Goal: Task Accomplishment & Management: Complete application form

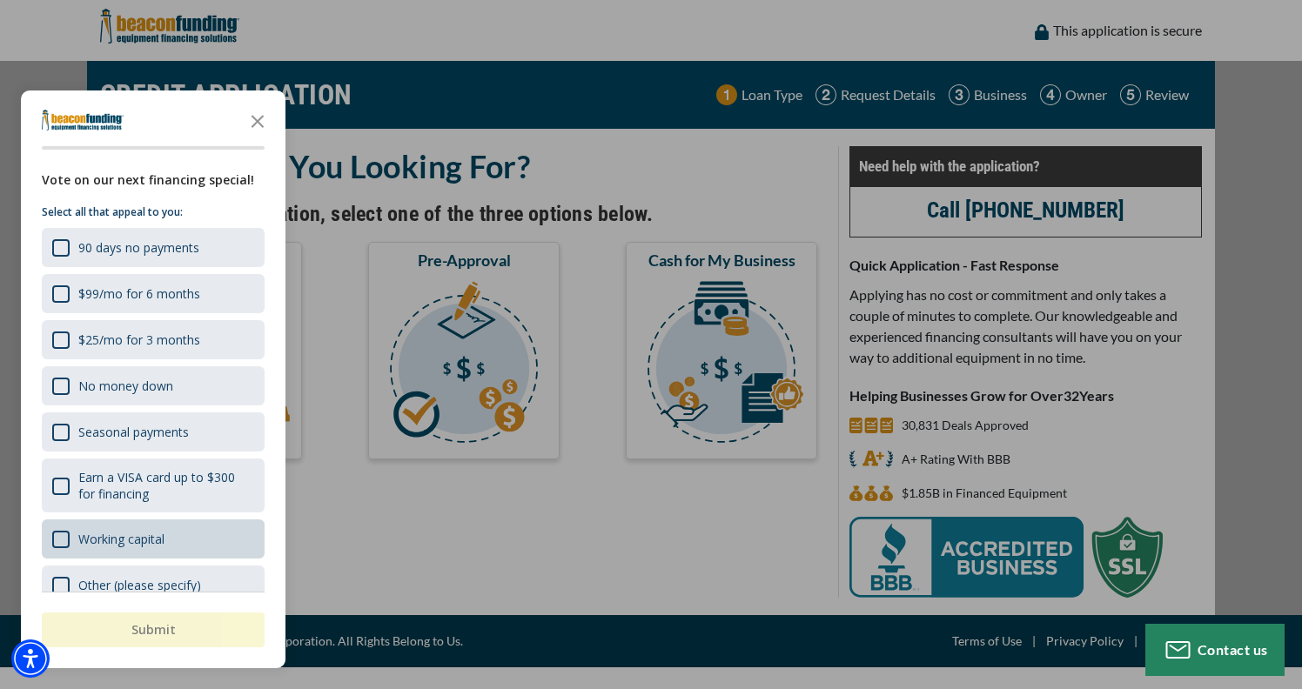
scroll to position [27, 0]
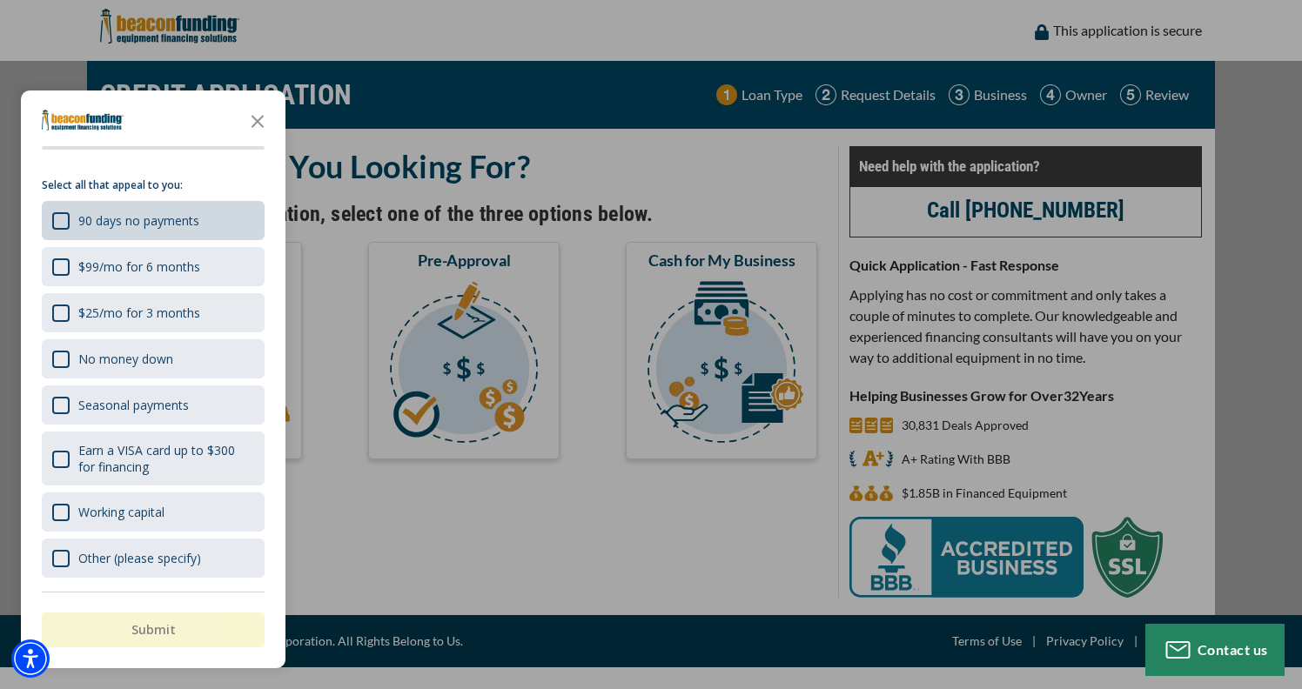
click at [104, 220] on div "90 days no payments" at bounding box center [138, 220] width 121 height 17
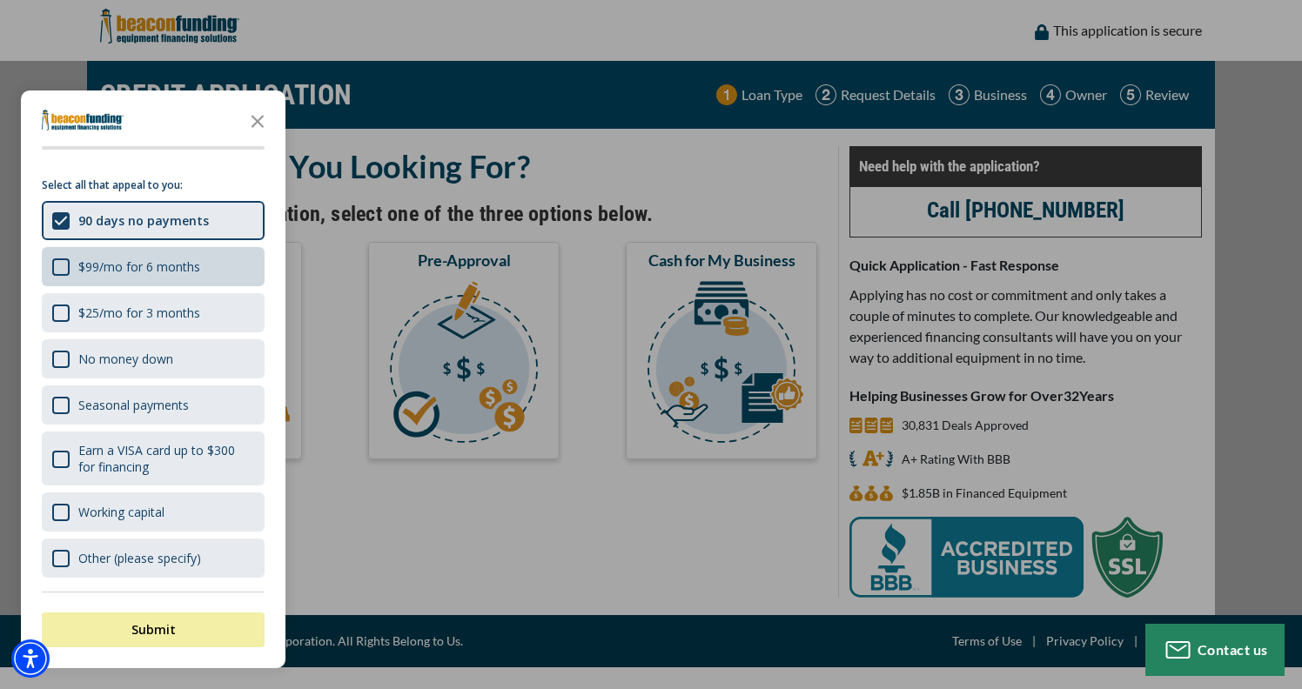
click at [102, 271] on div "$99/mo for 6 months" at bounding box center [139, 267] width 122 height 17
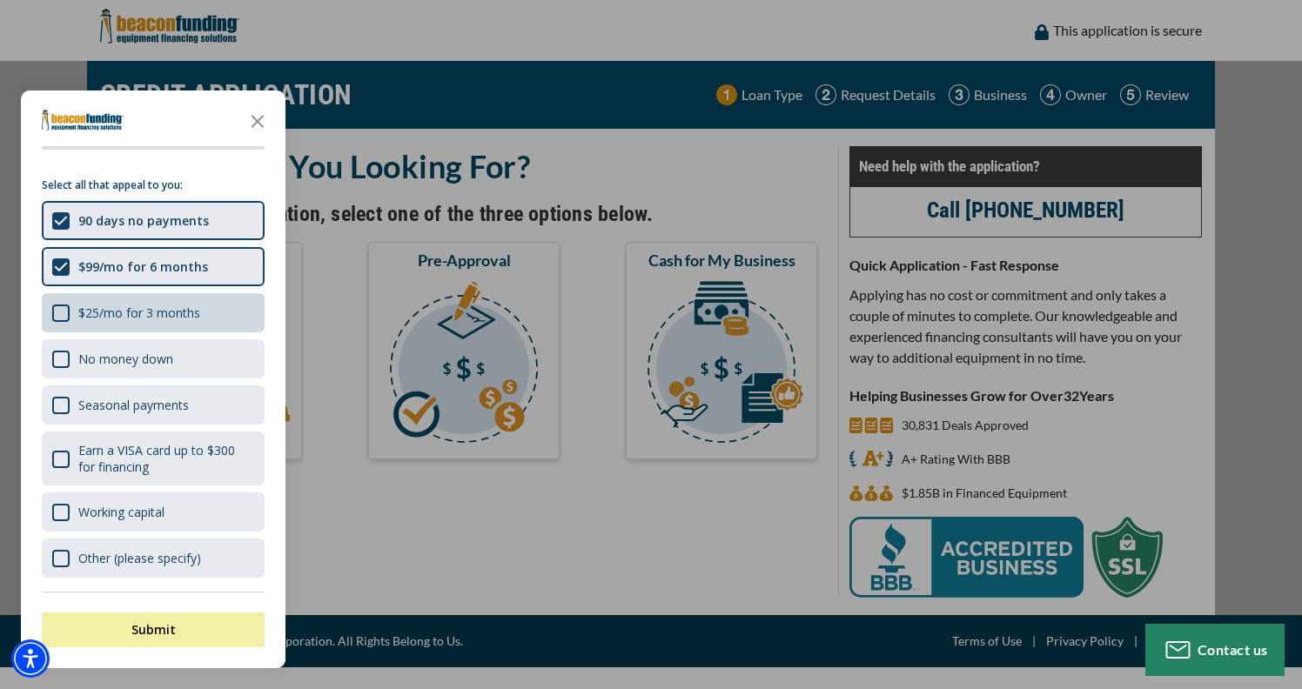
click at [116, 305] on div "$25/mo for 3 months" at bounding box center [139, 313] width 122 height 17
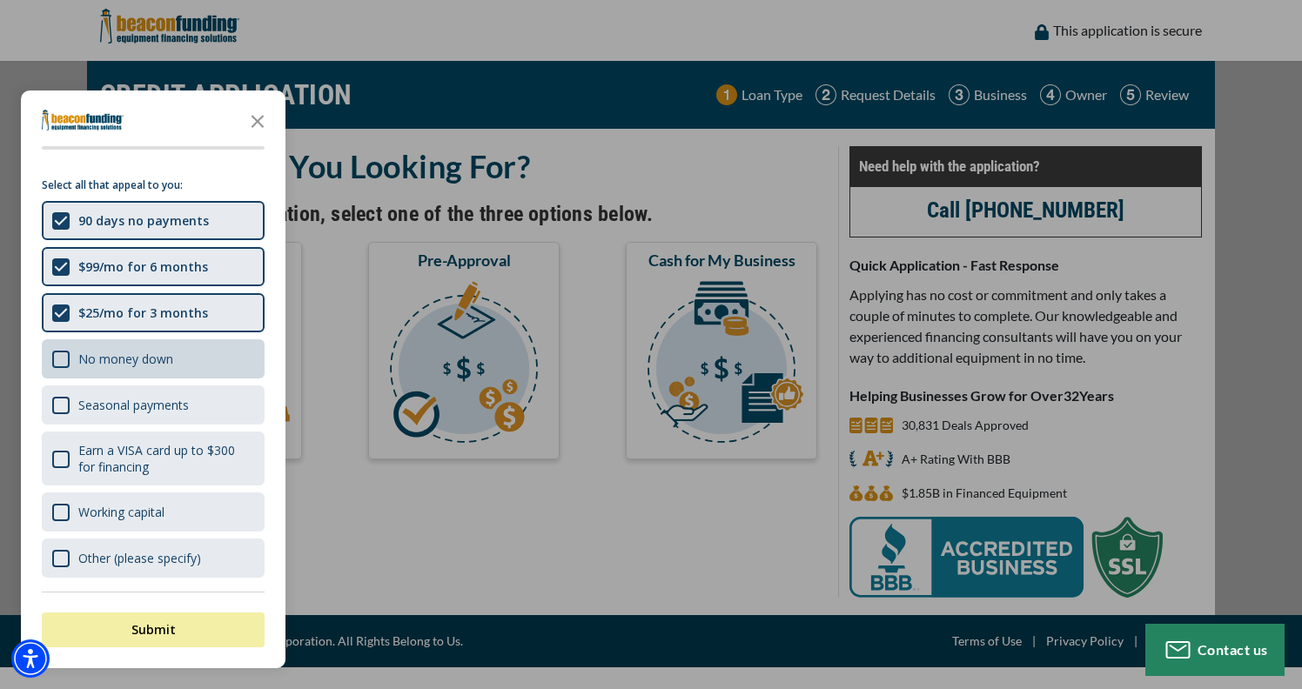
click at [150, 362] on div "No money down" at bounding box center [125, 359] width 95 height 17
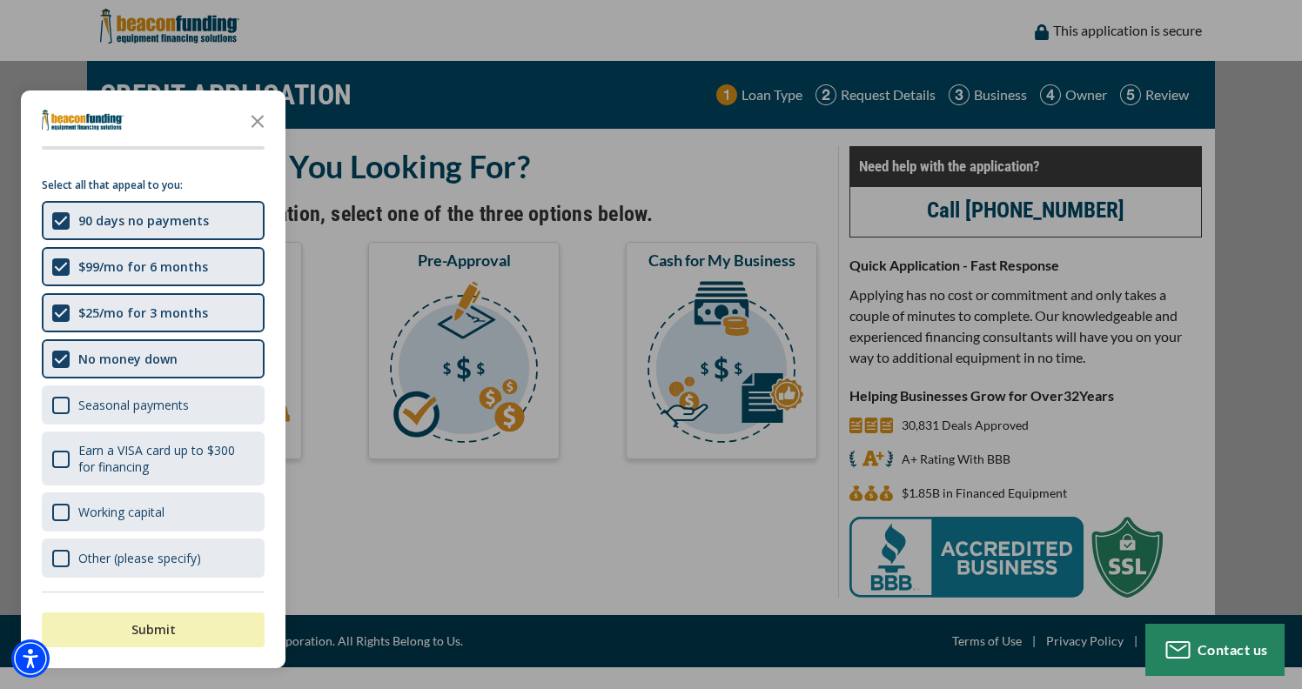
click at [169, 633] on button "Submit" at bounding box center [153, 630] width 223 height 35
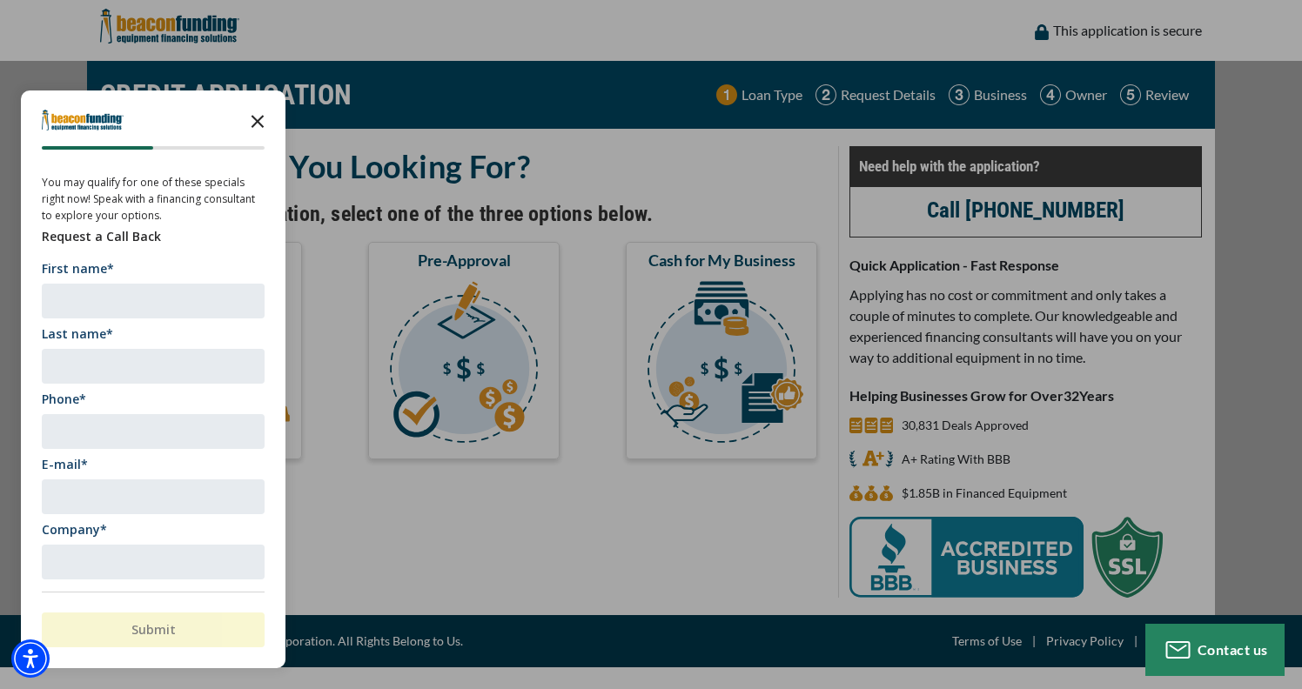
click at [265, 122] on icon "Close the survey" at bounding box center [257, 120] width 35 height 35
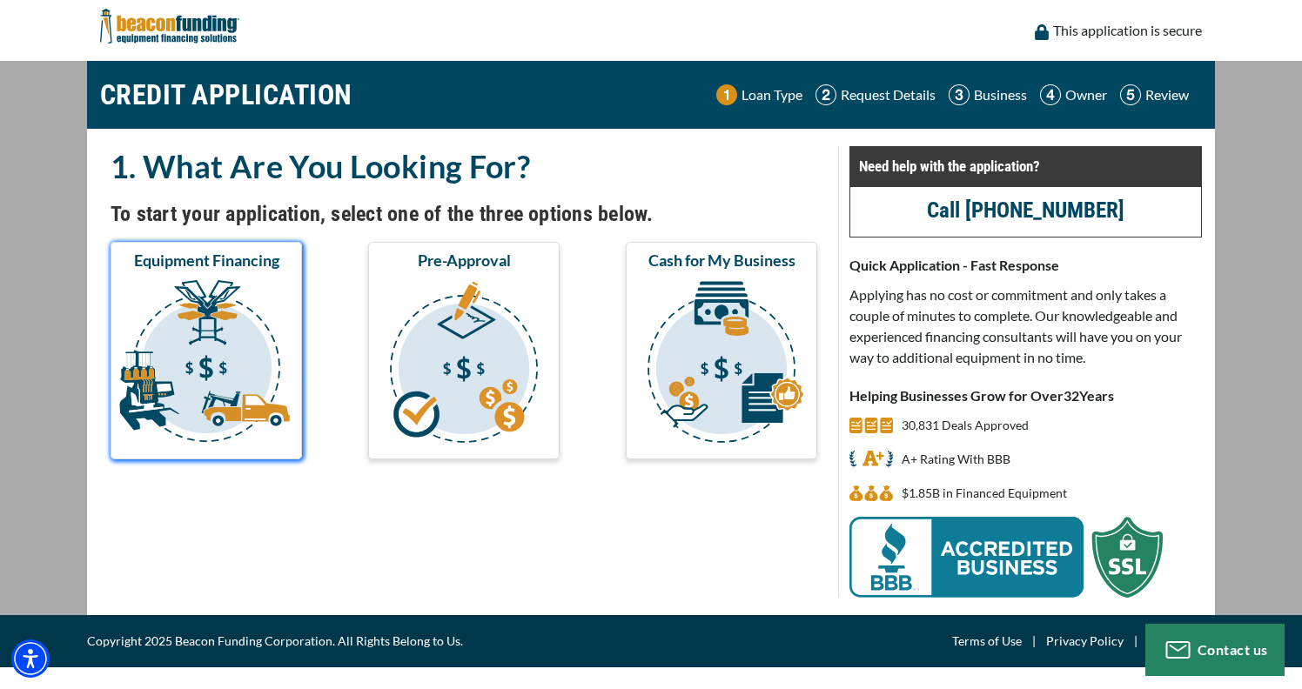
click at [256, 352] on img "submit" at bounding box center [206, 365] width 185 height 174
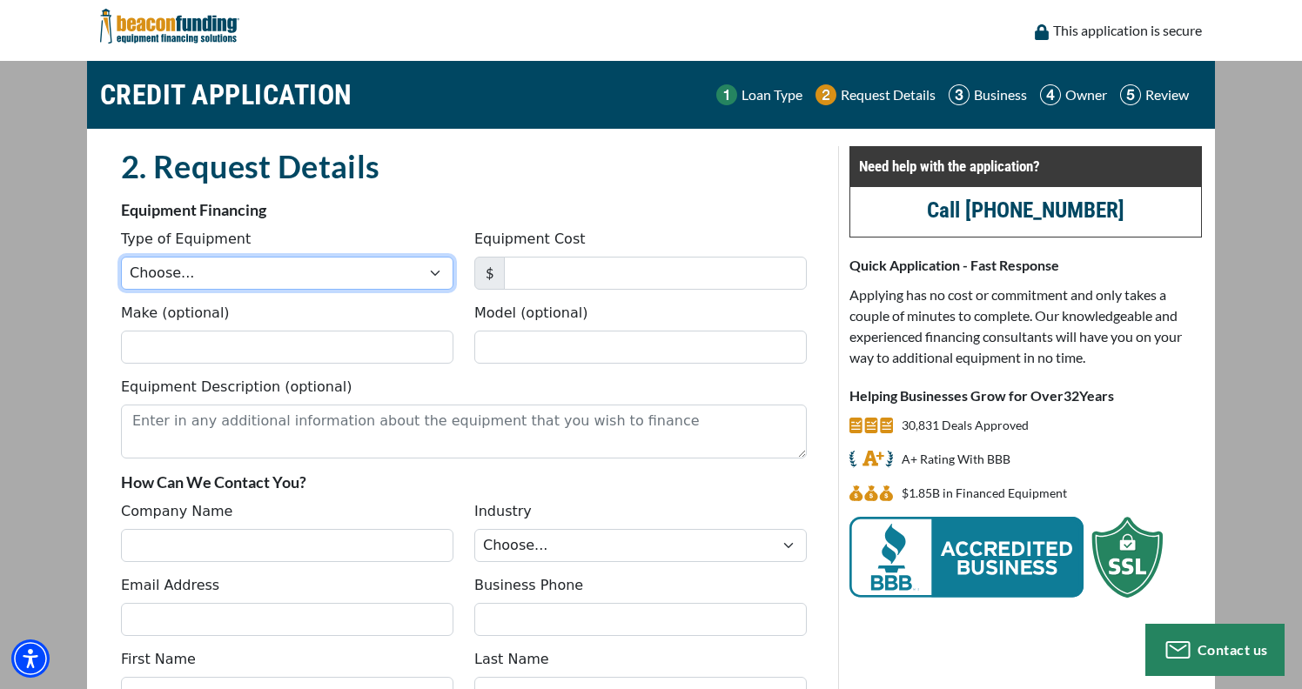
click at [244, 274] on select "Choose... Backhoe Boom/Bucket Truck Chipper Commercial Mower Crane DTG/DTF Prin…" at bounding box center [287, 273] width 332 height 33
select select "1"
click at [121, 257] on select "Choose... Backhoe Boom/Bucket Truck Chipper Commercial Mower Crane DTG/DTF Prin…" at bounding box center [287, 273] width 332 height 33
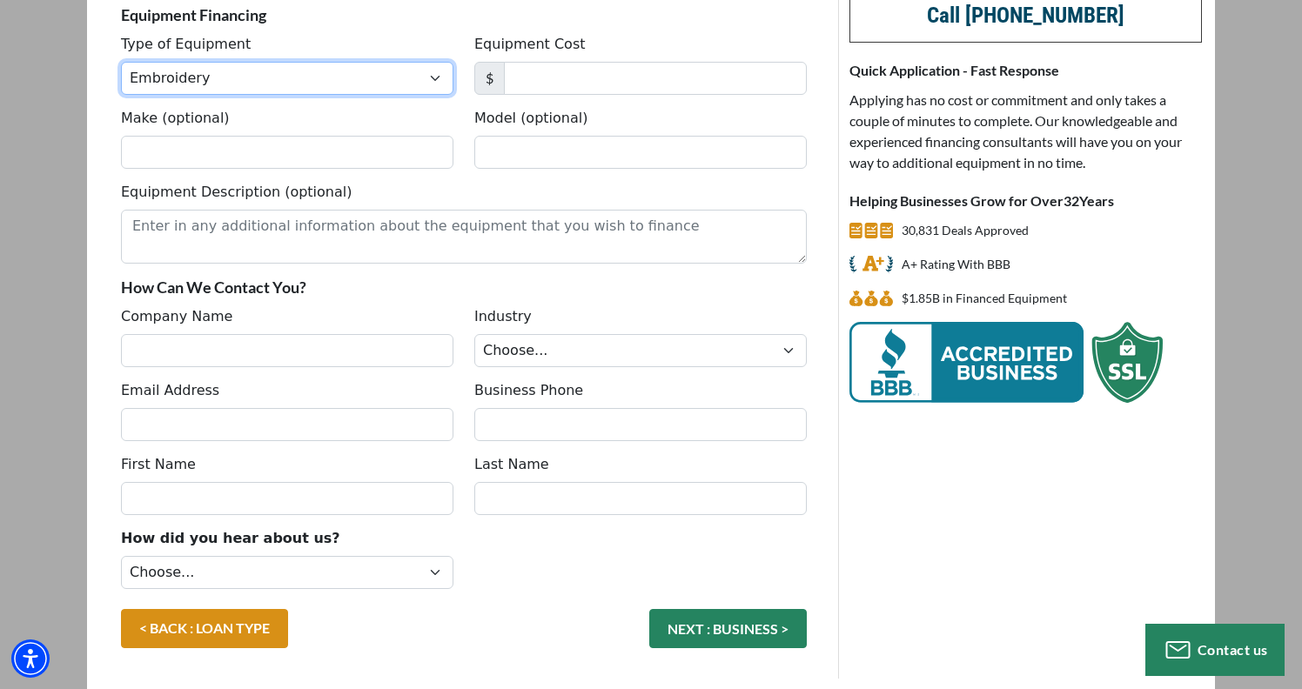
scroll to position [219, 0]
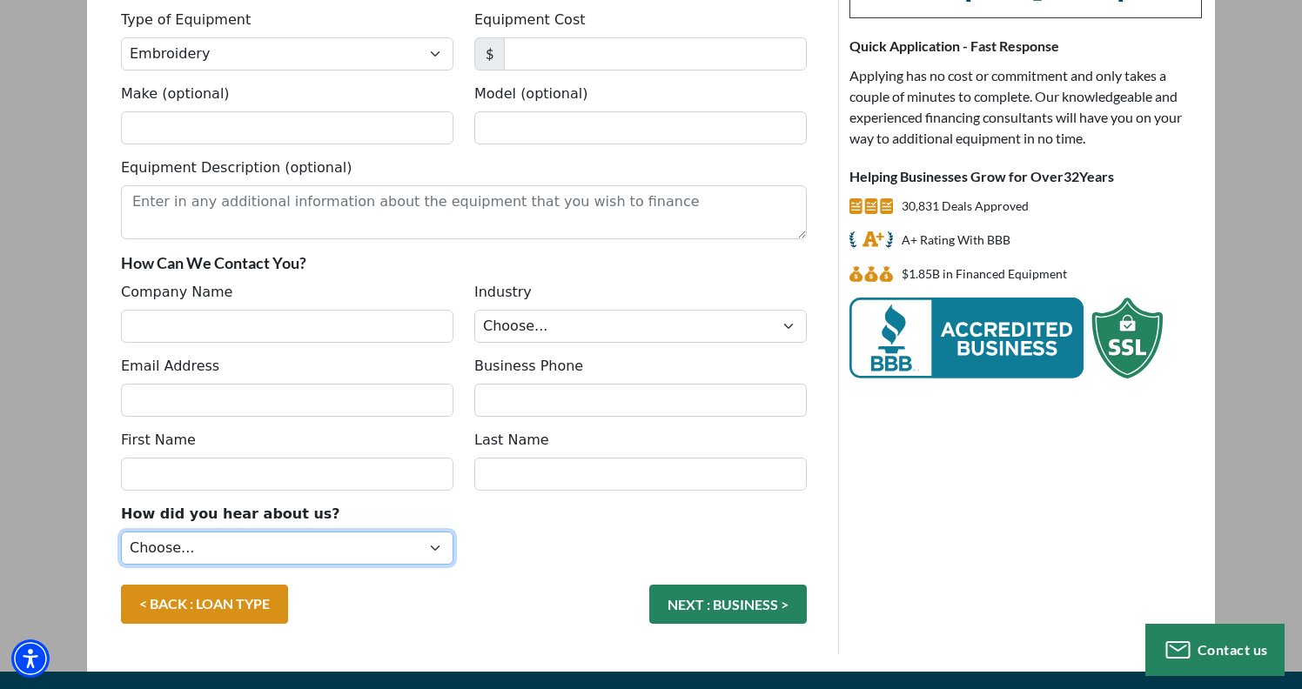
click at [329, 558] on select "Choose... Internet Search Vendor Referral Word of Mouth Client Referral Email E…" at bounding box center [287, 548] width 332 height 33
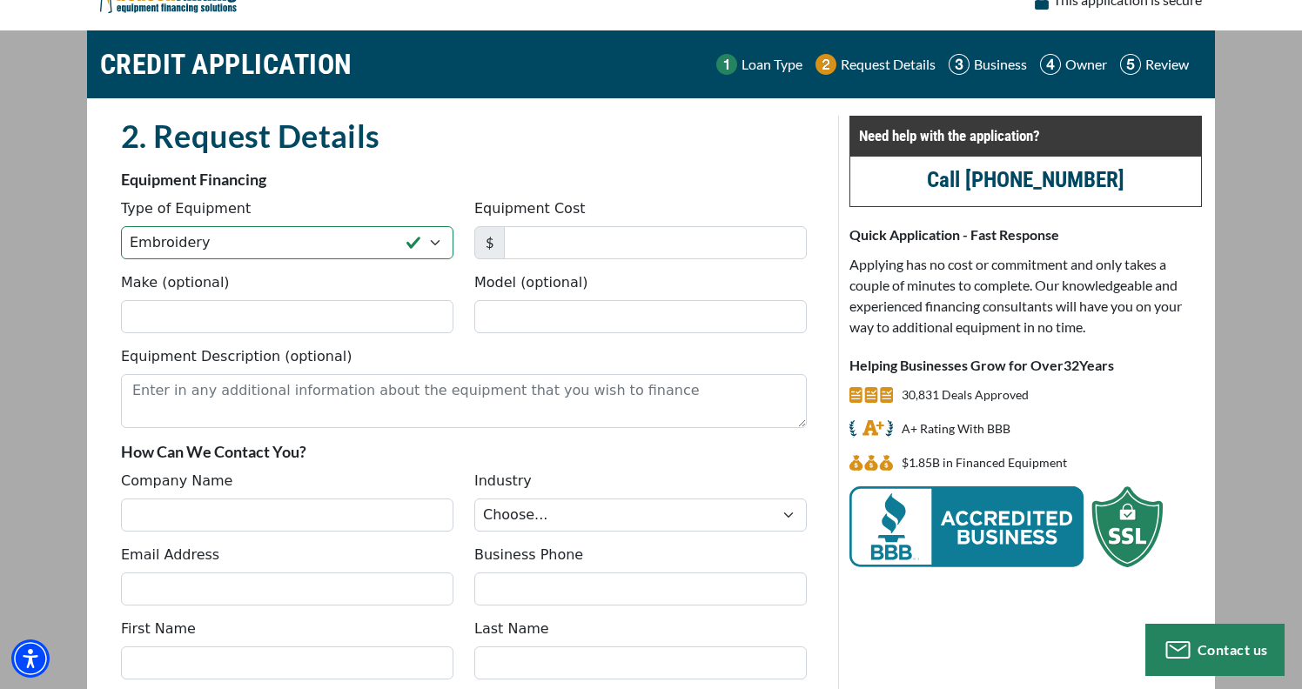
scroll to position [0, 0]
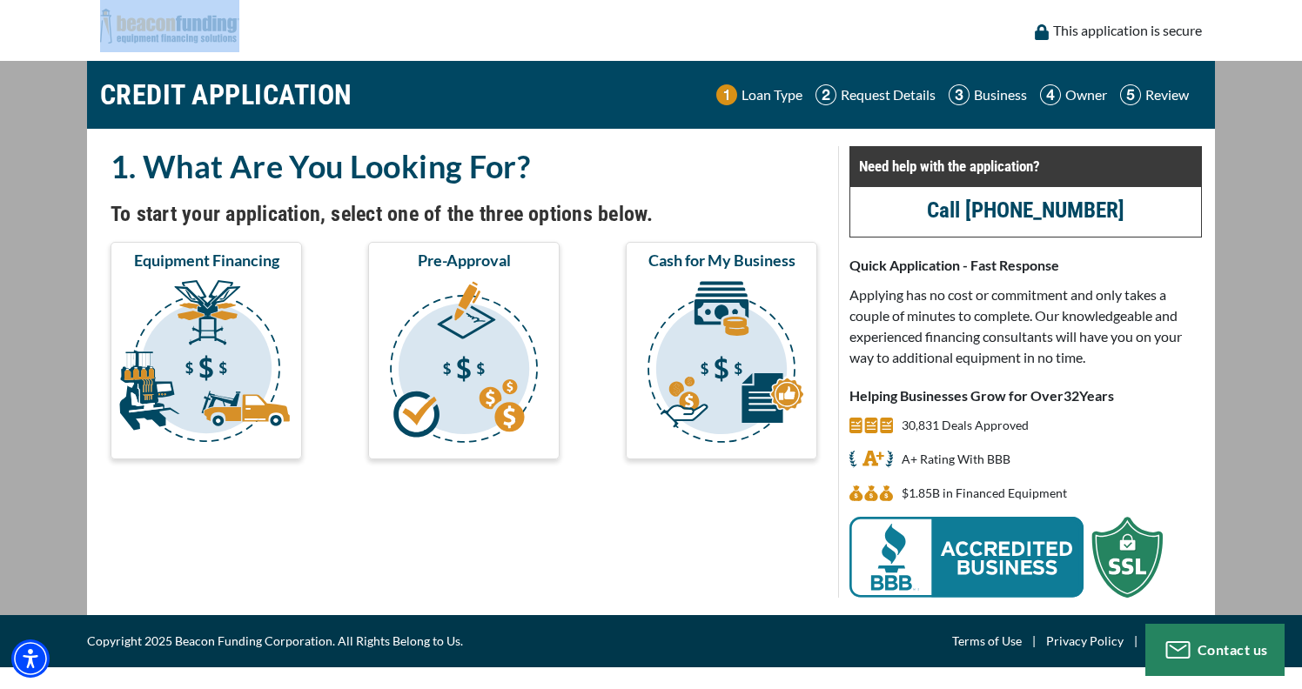
drag, startPoint x: 244, startPoint y: 16, endPoint x: 165, endPoint y: 17, distance: 79.2
click at [164, 17] on div "This application is secure" at bounding box center [651, 30] width 1128 height 61
